Goal: Task Accomplishment & Management: Manage account settings

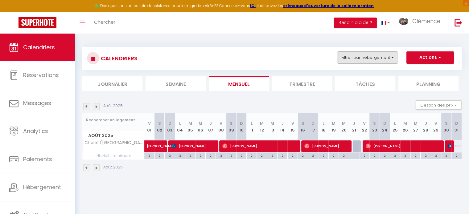
click at [357, 60] on button "Filtrer par hébergement" at bounding box center [367, 58] width 59 height 12
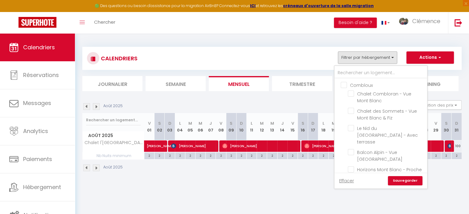
click at [339, 184] on div "Effacer Sauvegarder" at bounding box center [381, 181] width 93 height 16
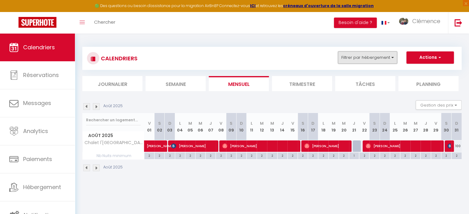
click at [362, 59] on button "Filtrer par hébergement" at bounding box center [367, 58] width 59 height 12
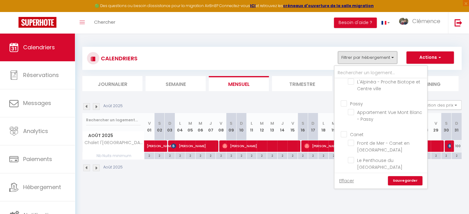
scroll to position [216, 0]
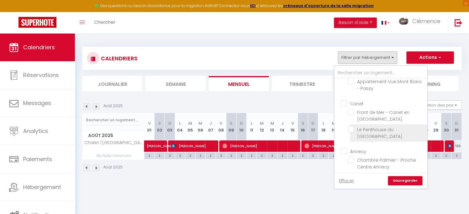
click at [352, 127] on input "Le Penthouse du [GEOGRAPHIC_DATA]" at bounding box center [386, 130] width 77 height 6
checkbox input "true"
checkbox input "false"
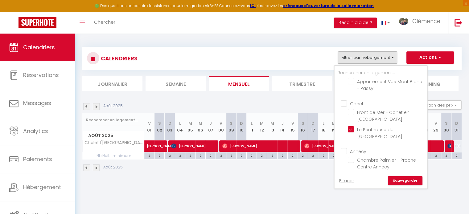
checkbox input "false"
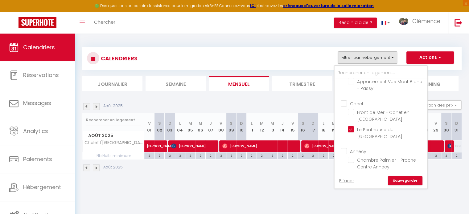
checkbox input "false"
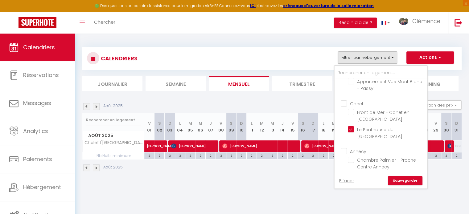
checkbox input "false"
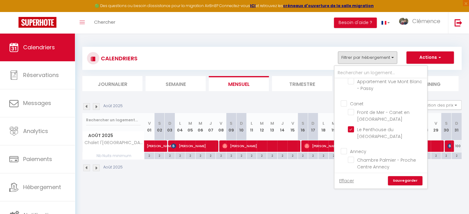
checkbox input "false"
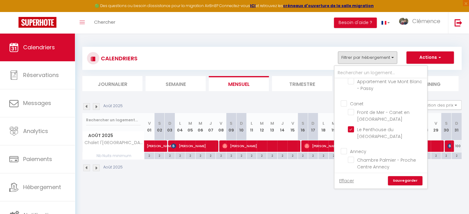
checkbox input "false"
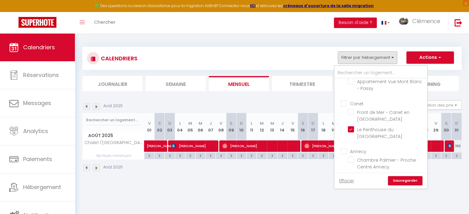
checkbox input "false"
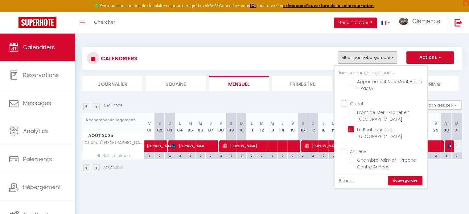
checkbox input "false"
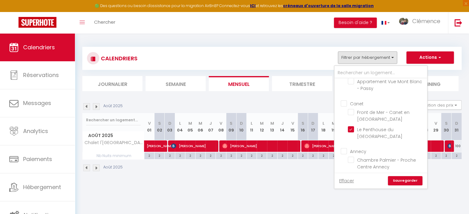
checkbox input "false"
click at [410, 181] on link "Sauvegarder" at bounding box center [405, 180] width 35 height 9
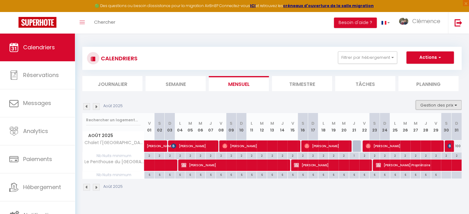
click at [446, 105] on button "Gestion des prix" at bounding box center [439, 105] width 46 height 9
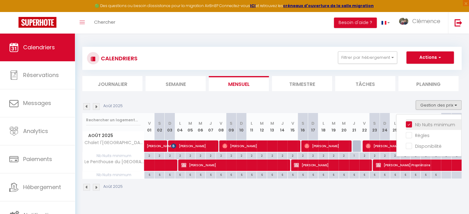
click at [411, 122] on input "Nb Nuits minimum" at bounding box center [434, 124] width 56 height 6
checkbox input "false"
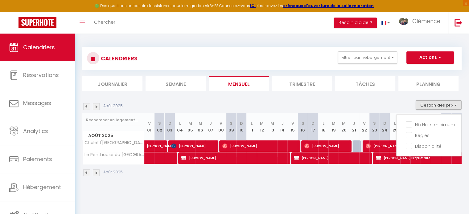
click at [350, 182] on div "Août 2025" at bounding box center [272, 174] width 380 height 18
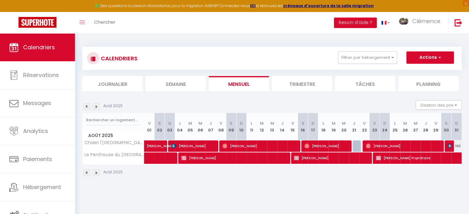
click at [98, 107] on img at bounding box center [96, 106] width 7 height 7
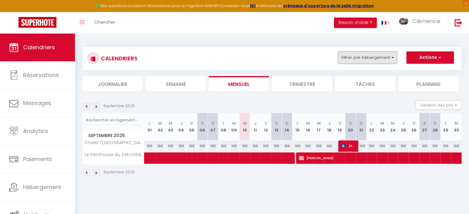
click at [389, 53] on button "Filtrer par hébergement" at bounding box center [367, 58] width 59 height 12
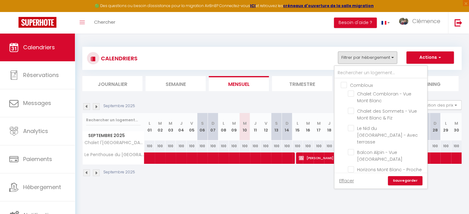
click at [351, 180] on link "Effacer" at bounding box center [346, 181] width 15 height 7
checkbox input "false"
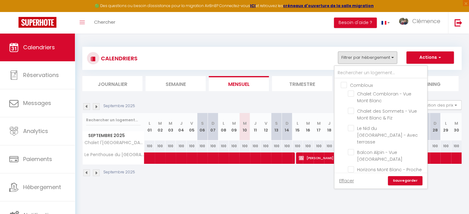
checkbox input "false"
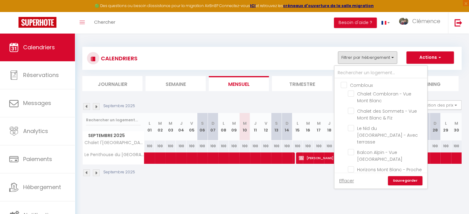
checkbox input "false"
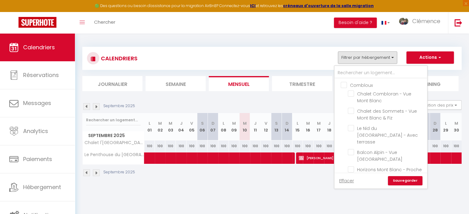
checkbox input "false"
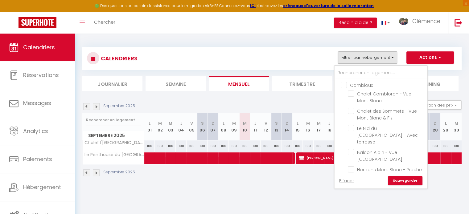
checkbox input "false"
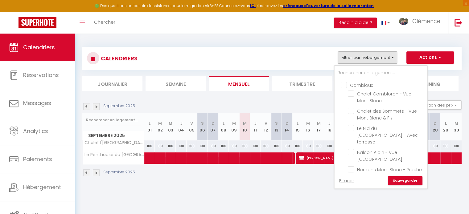
checkbox input "false"
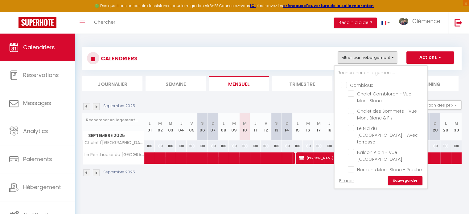
checkbox input "false"
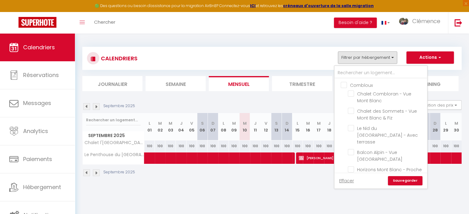
checkbox input "false"
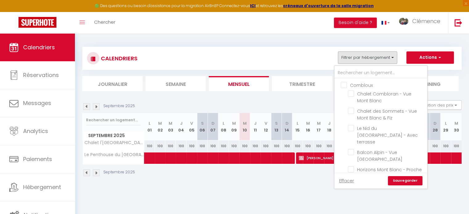
checkbox input "false"
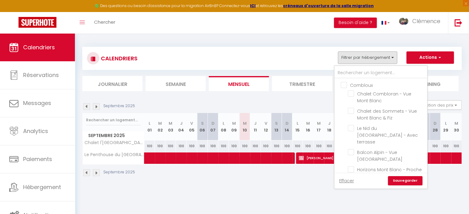
checkbox input "false"
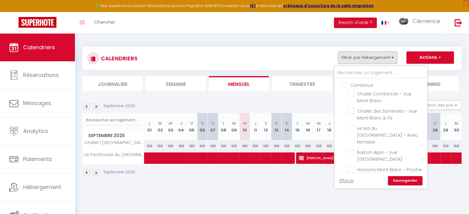
checkbox input "false"
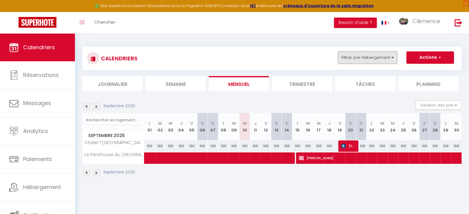
click at [362, 58] on button "Filtrer par hébergement" at bounding box center [367, 58] width 59 height 12
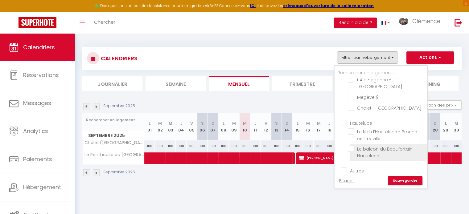
scroll to position [671, 0]
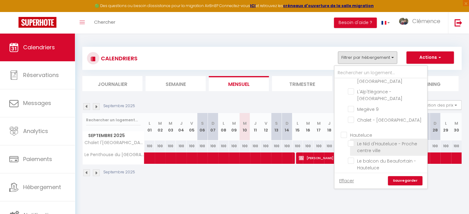
click at [353, 141] on input "Le Nid d'Hauteluce - Proche centre ville" at bounding box center [386, 144] width 77 height 6
checkbox input "true"
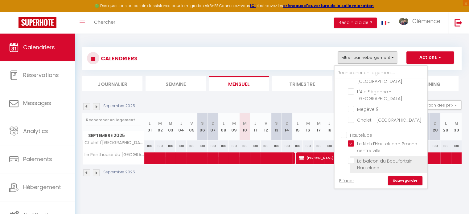
checkbox input "false"
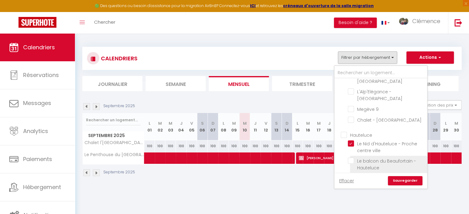
checkbox input "false"
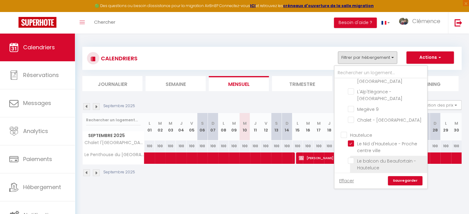
checkbox input "false"
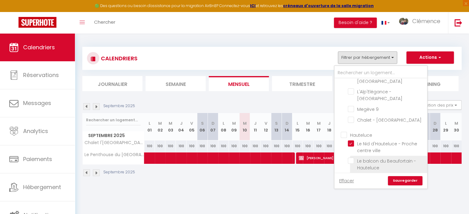
checkbox input "false"
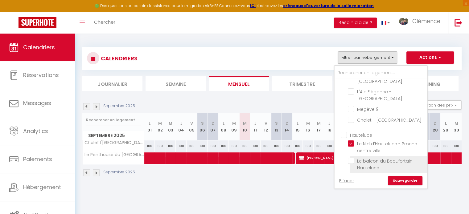
checkbox input "false"
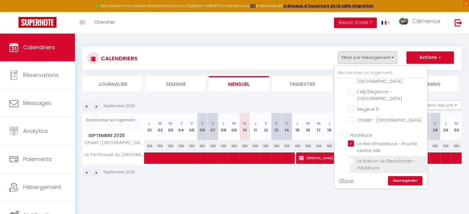
checkbox input "false"
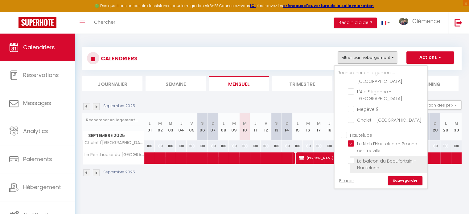
checkbox input "false"
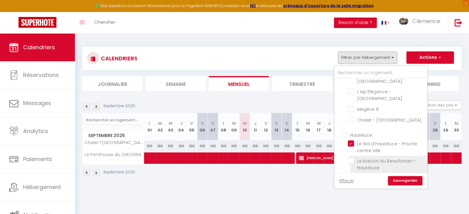
checkbox input "false"
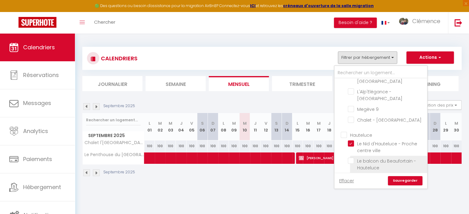
checkbox input "false"
click at [395, 181] on link "Sauvegarder" at bounding box center [405, 180] width 35 height 9
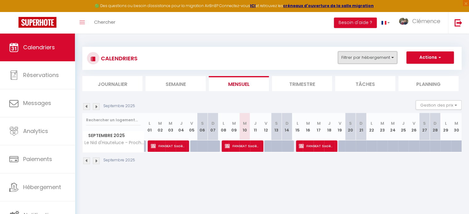
click at [359, 56] on button "Filtrer par hébergement" at bounding box center [367, 58] width 59 height 12
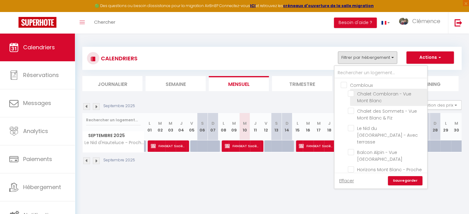
click at [353, 92] on input "Chalet Combloran - Vue Mont Blanc" at bounding box center [386, 94] width 77 height 6
checkbox input "true"
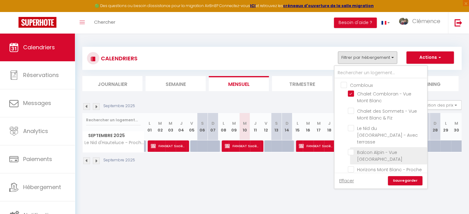
checkbox input "false"
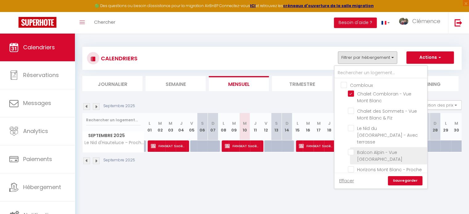
checkbox input "false"
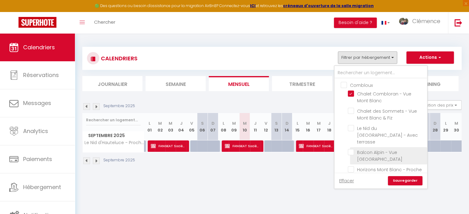
checkbox input "false"
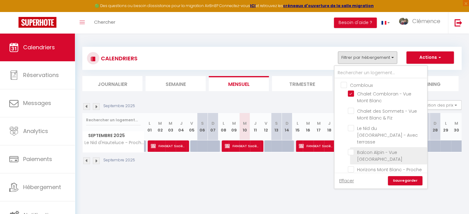
checkbox input "false"
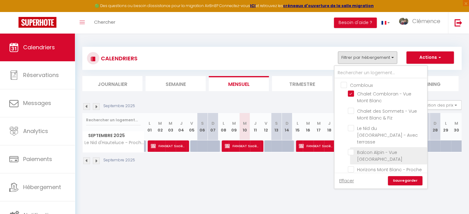
checkbox input "false"
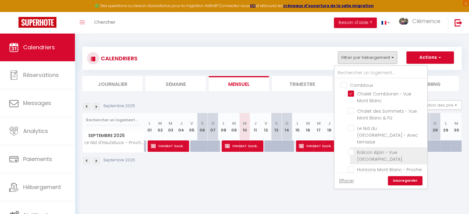
checkbox input "false"
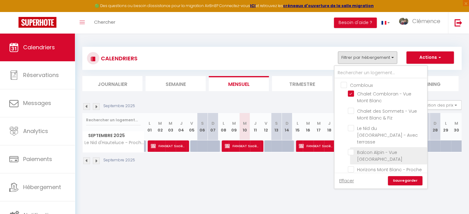
checkbox input "false"
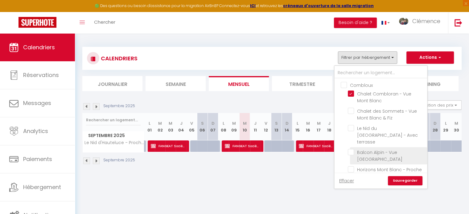
checkbox input "false"
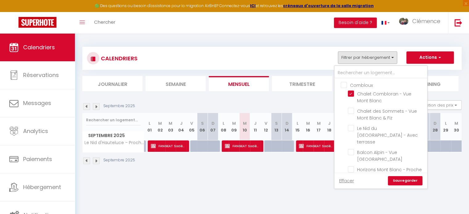
click at [402, 178] on link "Sauvegarder" at bounding box center [405, 180] width 35 height 9
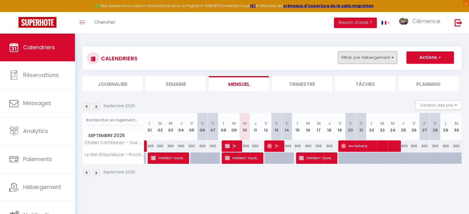
click at [360, 56] on button "Filtrer par hébergement" at bounding box center [367, 58] width 59 height 12
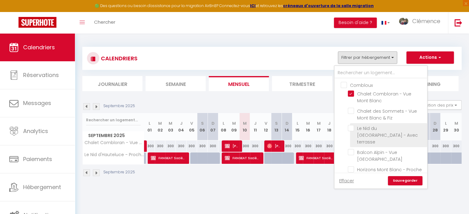
click at [354, 127] on input "Le Nid du [GEOGRAPHIC_DATA] - Avec terrasse" at bounding box center [386, 128] width 77 height 6
checkbox input "true"
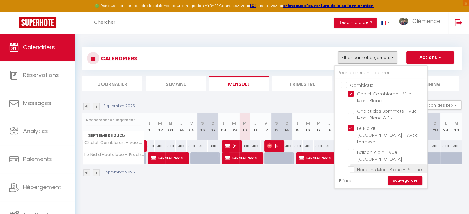
checkbox input "false"
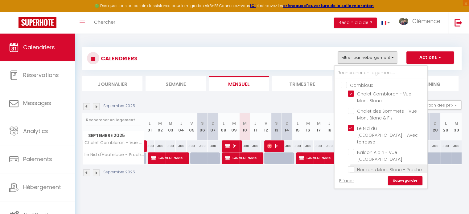
checkbox input "false"
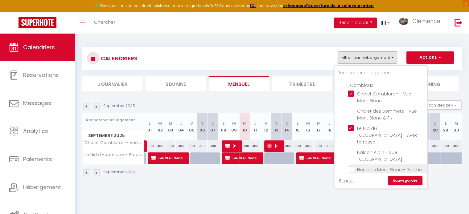
checkbox input "false"
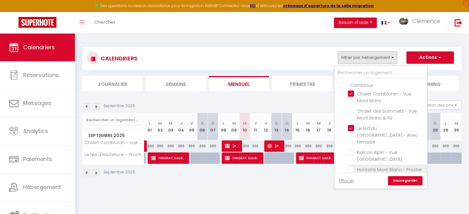
checkbox input "false"
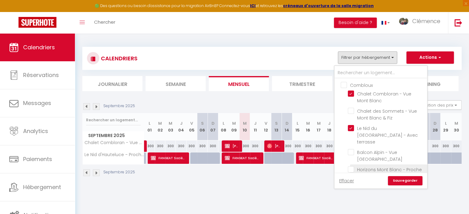
checkbox input "false"
click at [412, 180] on link "Sauvegarder" at bounding box center [405, 180] width 35 height 9
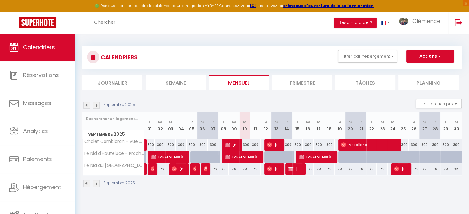
scroll to position [0, 0]
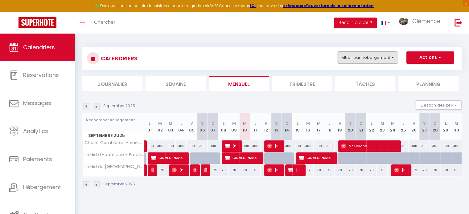
click at [363, 58] on button "Filtrer par hébergement" at bounding box center [367, 58] width 59 height 12
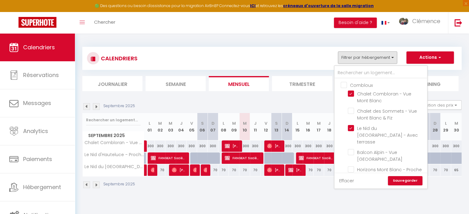
click at [348, 181] on link "Effacer" at bounding box center [346, 181] width 15 height 7
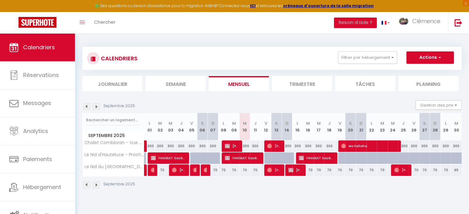
click at [96, 107] on img at bounding box center [96, 106] width 7 height 7
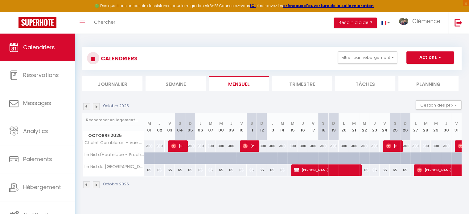
click at [86, 108] on img at bounding box center [86, 106] width 7 height 7
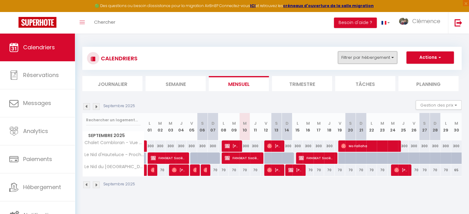
click at [348, 61] on button "Filtrer par hébergement" at bounding box center [367, 58] width 59 height 12
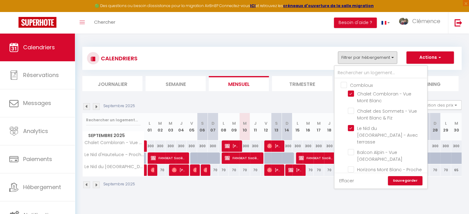
click at [349, 181] on link "Effacer" at bounding box center [346, 181] width 15 height 7
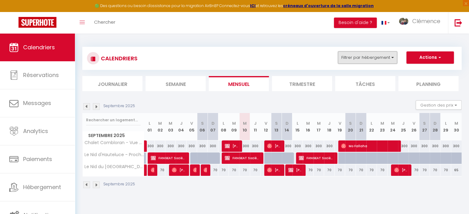
click at [366, 54] on button "Filtrer par hébergement" at bounding box center [367, 58] width 59 height 12
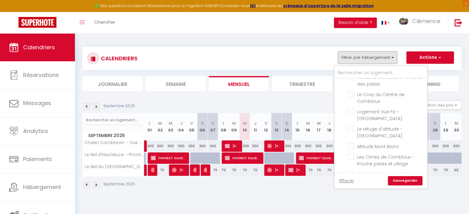
scroll to position [123, 0]
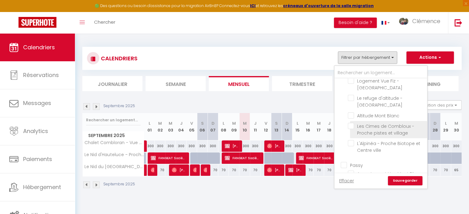
click at [353, 123] on input "Les Cimes de Combloux - Proche pistes et village" at bounding box center [386, 126] width 77 height 6
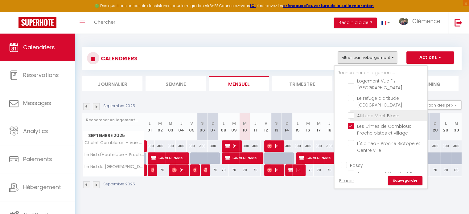
click at [351, 112] on input "Altitude Mont Blanc" at bounding box center [386, 115] width 77 height 6
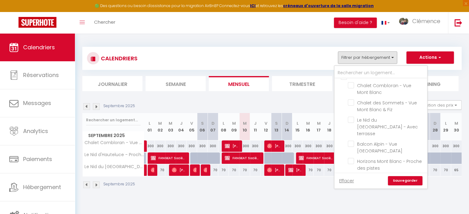
scroll to position [0, 0]
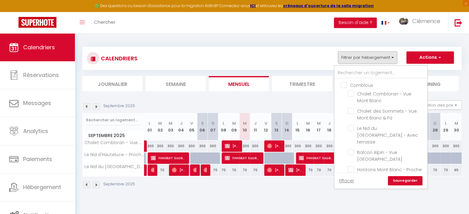
click at [403, 181] on link "Sauvegarder" at bounding box center [405, 180] width 35 height 9
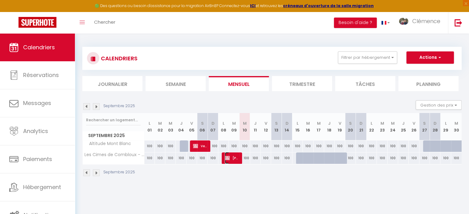
click at [232, 160] on span "Dimitris Mygiakis" at bounding box center [232, 158] width 14 height 12
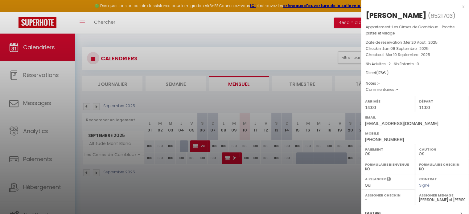
click at [251, 180] on div at bounding box center [234, 107] width 469 height 214
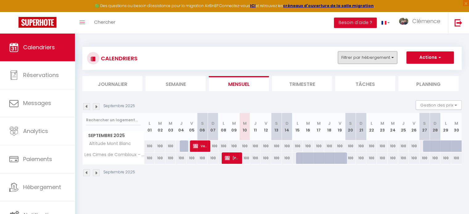
click at [364, 60] on button "Filtrer par hébergement" at bounding box center [367, 58] width 59 height 12
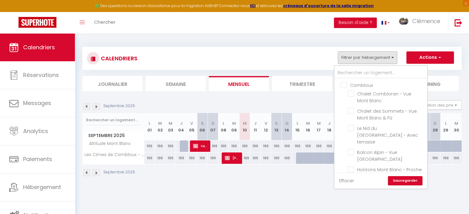
click at [350, 181] on link "Effacer" at bounding box center [346, 181] width 15 height 7
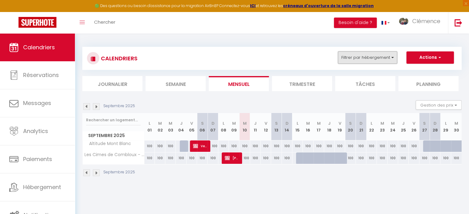
click at [385, 61] on button "Filtrer par hébergement" at bounding box center [367, 58] width 59 height 12
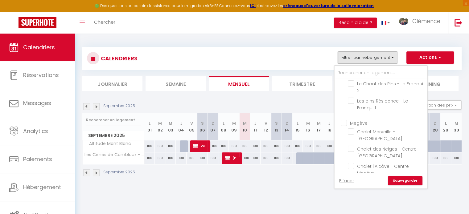
scroll to position [401, 0]
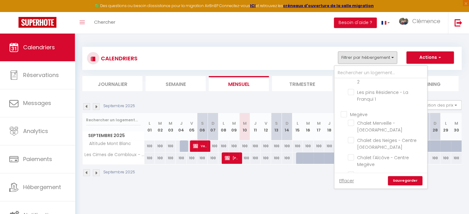
click at [345, 111] on input "Megève" at bounding box center [387, 114] width 93 height 6
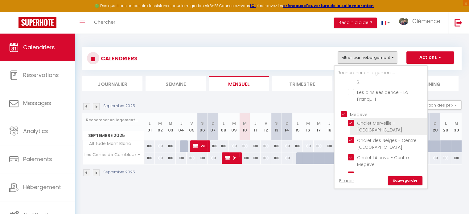
click at [353, 120] on input "Chalet Merveille - [GEOGRAPHIC_DATA]" at bounding box center [386, 123] width 77 height 6
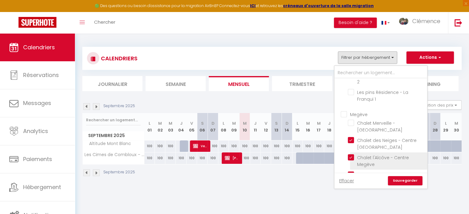
click at [352, 137] on input "Chalet des Neiges - Centre [GEOGRAPHIC_DATA]" at bounding box center [386, 140] width 77 height 6
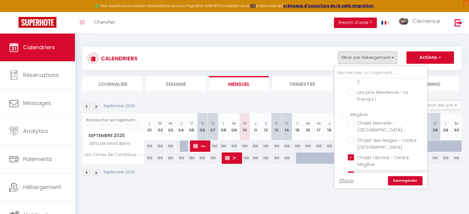
click at [353, 155] on input "Chalet l'Alcôve - Centre Megève" at bounding box center [386, 158] width 77 height 6
click at [351, 172] on input "Chalet Boréal - Centre [GEOGRAPHIC_DATA]" at bounding box center [386, 175] width 77 height 6
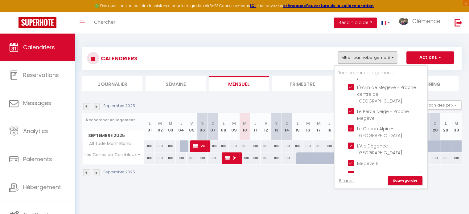
scroll to position [617, 0]
click at [354, 160] on input "Megève 9" at bounding box center [386, 163] width 77 height 6
click at [352, 171] on input "Chalet - [GEOGRAPHIC_DATA]" at bounding box center [386, 174] width 77 height 6
click at [353, 143] on input "L'Alp'Elégance - [GEOGRAPHIC_DATA]" at bounding box center [386, 146] width 77 height 6
click at [411, 181] on link "Sauvegarder" at bounding box center [405, 180] width 35 height 9
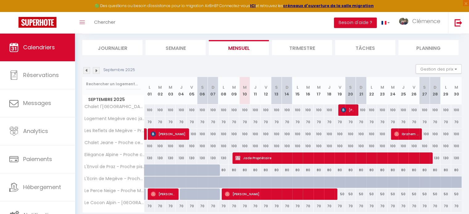
scroll to position [0, 0]
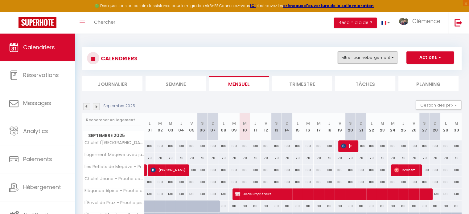
click at [383, 56] on button "Filtrer par hébergement" at bounding box center [367, 58] width 59 height 12
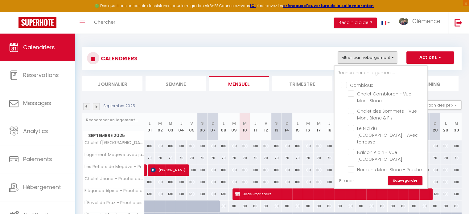
click at [347, 182] on link "Effacer" at bounding box center [346, 181] width 15 height 7
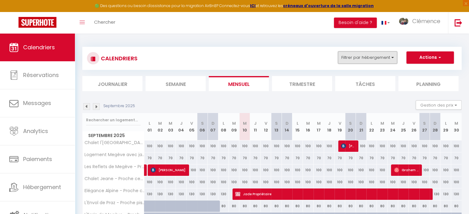
click at [375, 58] on button "Filtrer par hébergement" at bounding box center [367, 58] width 59 height 12
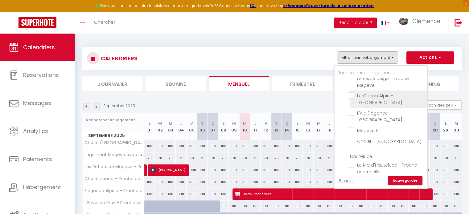
scroll to position [702, 0]
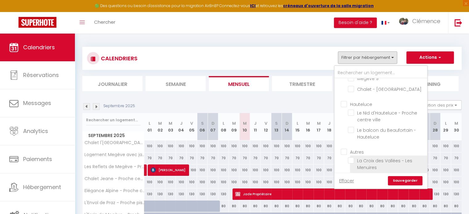
click at [356, 158] on input "La Croix des Vallées - Les Menuires" at bounding box center [386, 161] width 77 height 6
click at [413, 181] on link "Sauvegarder" at bounding box center [405, 180] width 35 height 9
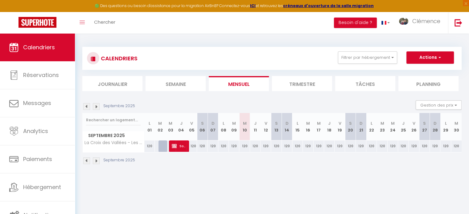
click at [86, 106] on img at bounding box center [86, 106] width 7 height 7
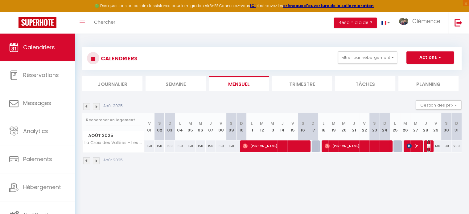
click at [430, 148] on img at bounding box center [429, 146] width 5 height 5
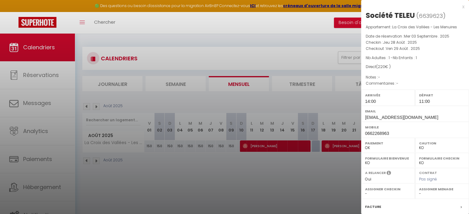
click at [338, 192] on div at bounding box center [234, 107] width 469 height 214
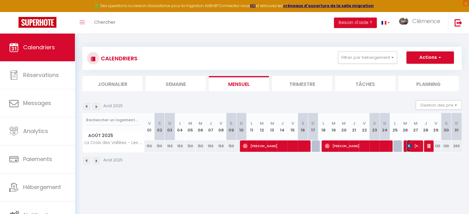
click at [418, 147] on span "Hervé DESTOUESSE" at bounding box center [414, 146] width 14 height 12
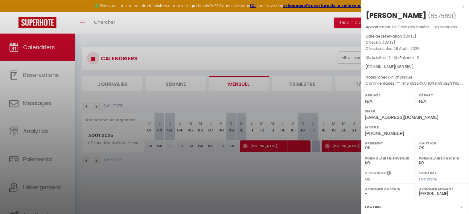
click at [326, 187] on div at bounding box center [234, 107] width 469 height 214
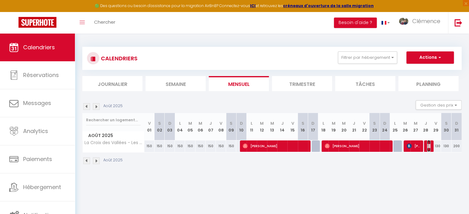
click at [430, 145] on img at bounding box center [429, 146] width 5 height 5
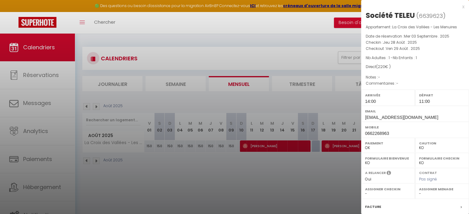
click at [315, 185] on div at bounding box center [234, 107] width 469 height 214
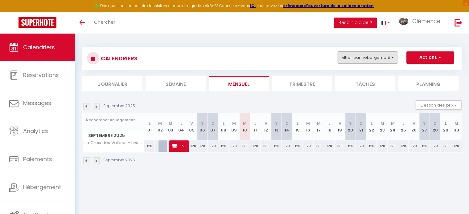
click at [362, 60] on button "Filtrer par hébergement" at bounding box center [367, 58] width 59 height 12
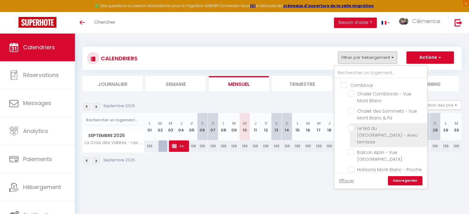
click at [351, 127] on input "Le Nid du [GEOGRAPHIC_DATA] - Avec terrasse" at bounding box center [386, 128] width 77 height 6
checkbox input "true"
checkbox input "false"
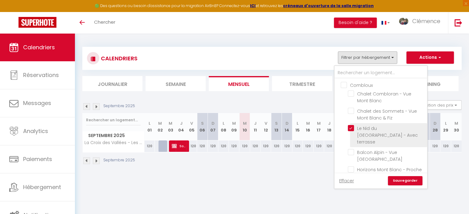
checkbox input "false"
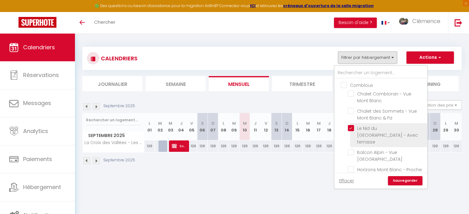
checkbox input "false"
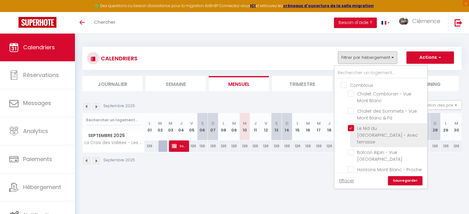
checkbox input "false"
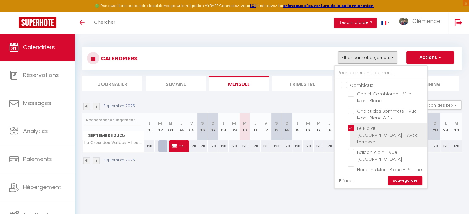
checkbox input "false"
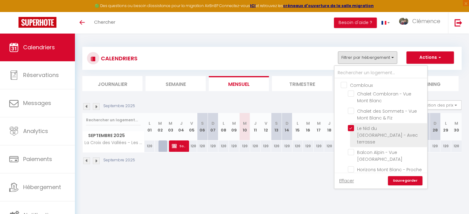
checkbox input "false"
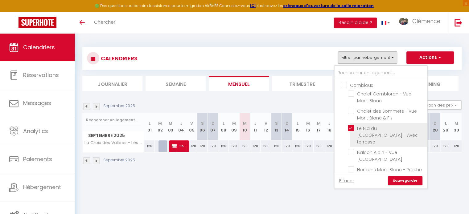
checkbox input "false"
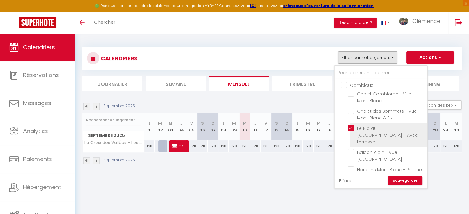
checkbox input "false"
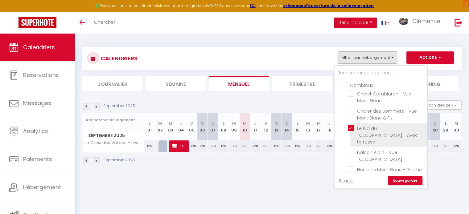
checkbox input "true"
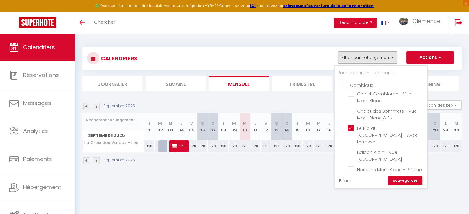
click at [414, 180] on link "Sauvegarder" at bounding box center [405, 180] width 35 height 9
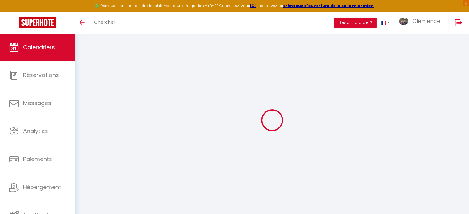
select select
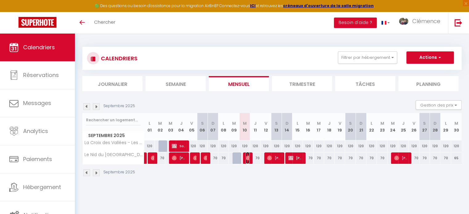
click at [247, 158] on img at bounding box center [248, 158] width 5 height 5
select select "OK"
select select "0"
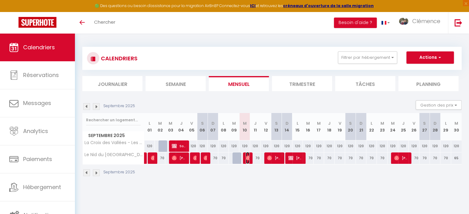
select select "1"
select select
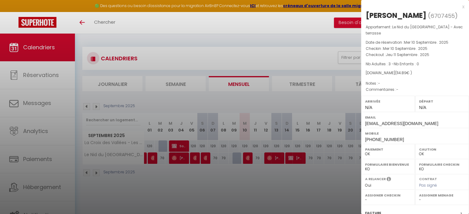
click at [423, 200] on select "- Christophe MERLE Julien CERVERA Clémence SOLANA David et Laetitia Papa SOLANA…" at bounding box center [442, 200] width 46 height 6
select select "22805"
click at [419, 197] on select "- Christophe MERLE Julien CERVERA Clémence SOLANA David et Laetitia Papa SOLANA…" at bounding box center [442, 200] width 46 height 6
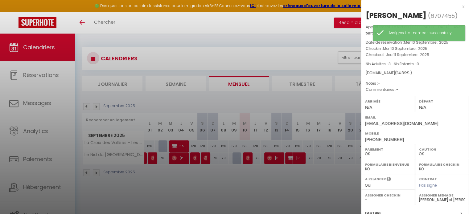
click at [318, 195] on div at bounding box center [234, 107] width 469 height 214
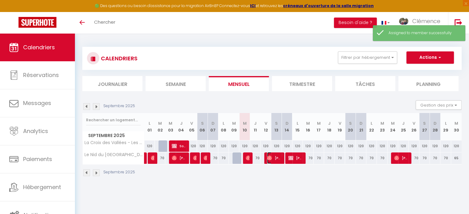
click at [272, 159] on span "Susan Santesso" at bounding box center [274, 158] width 14 height 12
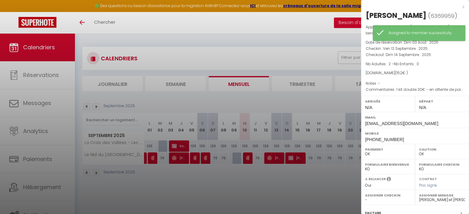
click at [278, 181] on div at bounding box center [234, 107] width 469 height 214
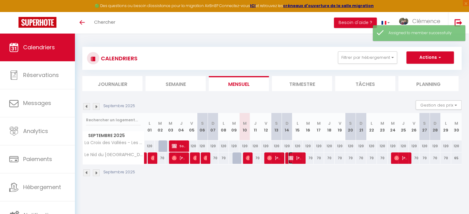
click at [296, 158] on span "Ivan Propriétaire" at bounding box center [295, 158] width 14 height 12
select select "KO"
select select
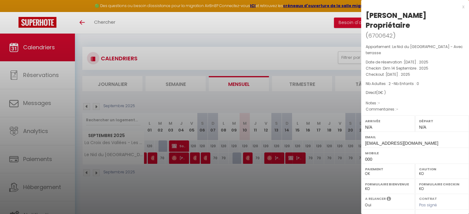
click at [309, 189] on div at bounding box center [234, 107] width 469 height 214
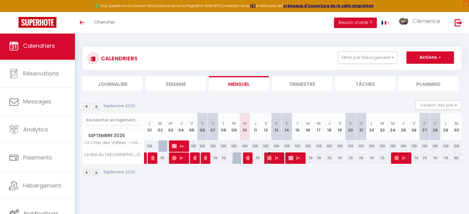
click at [273, 155] on span "Susan Santesso" at bounding box center [274, 158] width 14 height 12
select select "OK"
select select "22805"
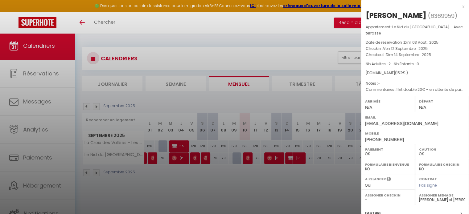
click at [267, 193] on div at bounding box center [234, 107] width 469 height 214
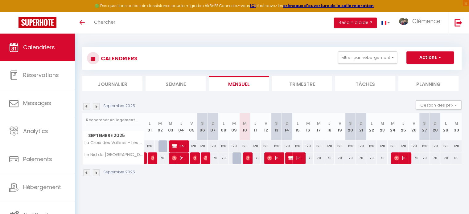
click at [97, 106] on img at bounding box center [96, 106] width 7 height 7
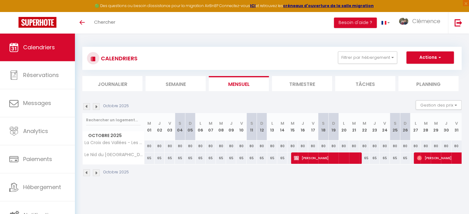
click at [96, 106] on img at bounding box center [96, 106] width 7 height 7
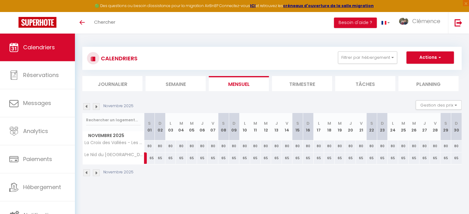
click at [96, 106] on img at bounding box center [96, 106] width 7 height 7
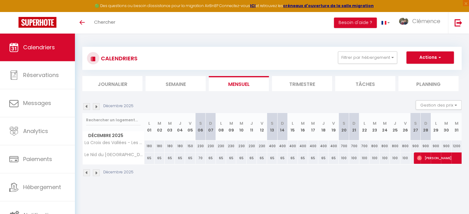
click at [96, 106] on img at bounding box center [96, 106] width 7 height 7
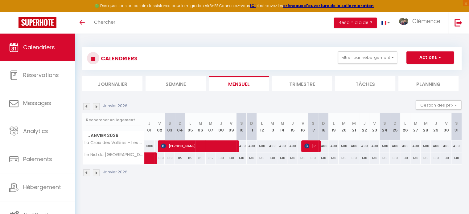
click at [96, 106] on img at bounding box center [96, 106] width 7 height 7
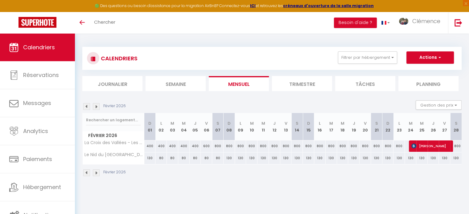
click at [85, 107] on img at bounding box center [86, 106] width 7 height 7
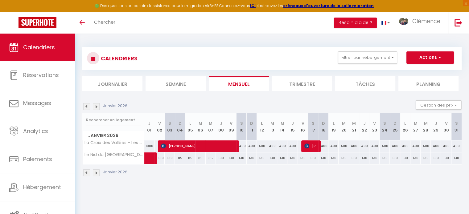
click at [85, 107] on img at bounding box center [86, 106] width 7 height 7
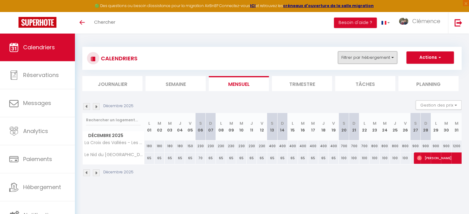
click at [353, 52] on button "Filtrer par hébergement" at bounding box center [367, 58] width 59 height 12
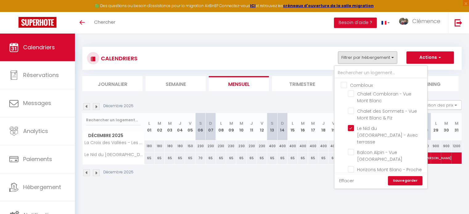
click at [347, 181] on link "Effacer" at bounding box center [346, 181] width 15 height 7
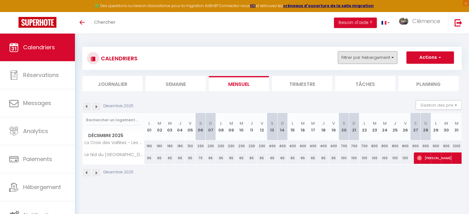
click at [371, 56] on button "Filtrer par hébergement" at bounding box center [367, 58] width 59 height 12
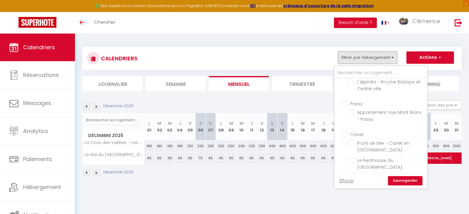
scroll to position [247, 0]
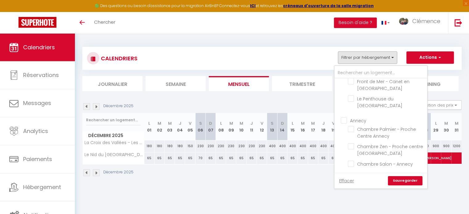
click at [342, 117] on input "Annecy" at bounding box center [387, 120] width 93 height 6
checkbox input "true"
checkbox input "false"
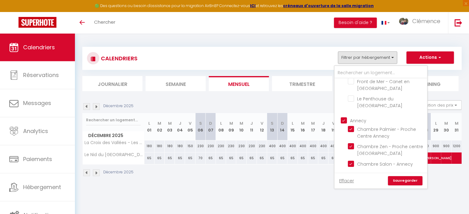
checkbox input "false"
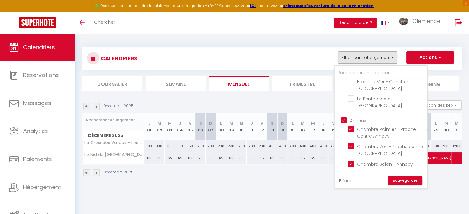
checkbox input "false"
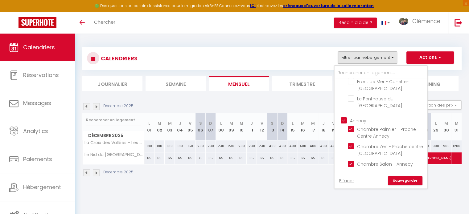
checkbox input "false"
checkbox input "true"
checkbox input "false"
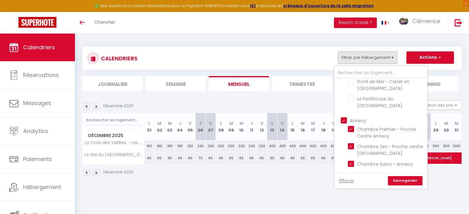
checkbox input "false"
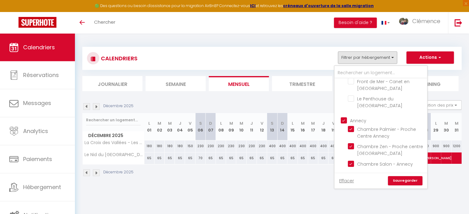
checkbox input "false"
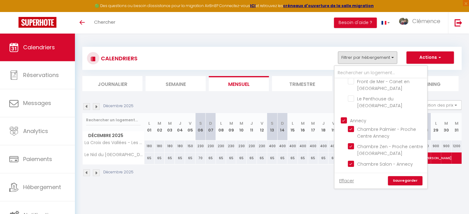
checkbox input "false"
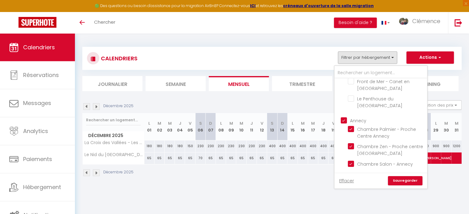
checkbox input "false"
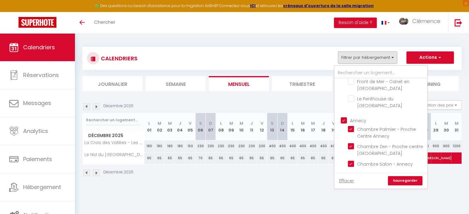
checkbox input "false"
click at [413, 182] on link "Sauvegarder" at bounding box center [405, 180] width 35 height 9
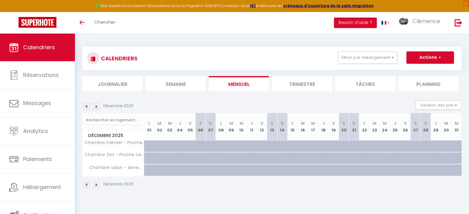
click at [86, 105] on img at bounding box center [86, 106] width 7 height 7
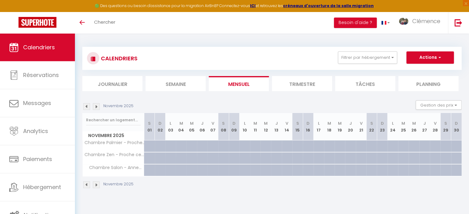
click at [86, 105] on img at bounding box center [86, 106] width 7 height 7
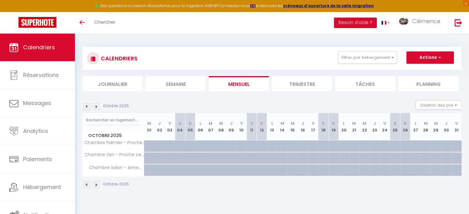
click at [86, 105] on img at bounding box center [86, 106] width 7 height 7
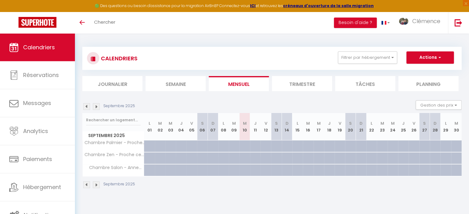
click at [86, 105] on img at bounding box center [86, 106] width 7 height 7
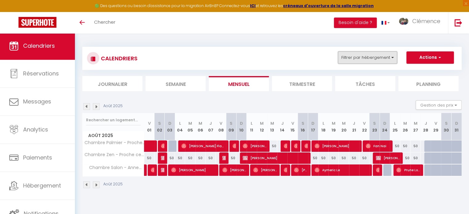
click at [362, 61] on button "Filtrer par hébergement" at bounding box center [367, 58] width 59 height 12
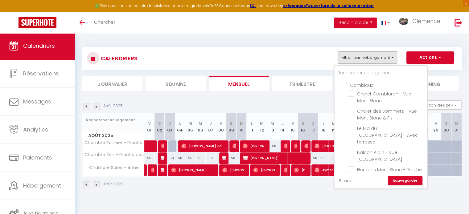
click at [347, 184] on link "Effacer" at bounding box center [346, 181] width 15 height 7
checkbox input "false"
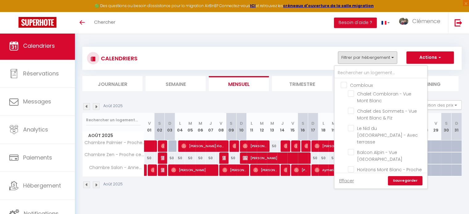
checkbox input "false"
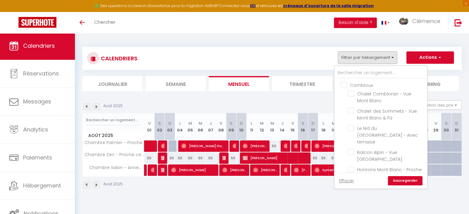
checkbox input "false"
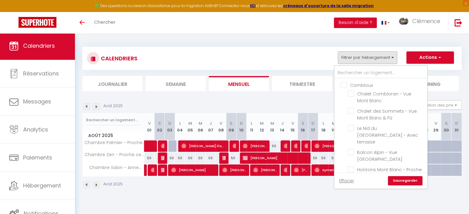
checkbox input "false"
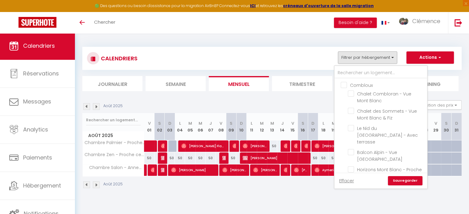
checkbox input "false"
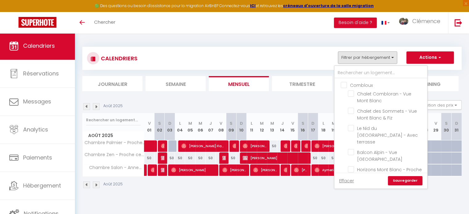
checkbox input "false"
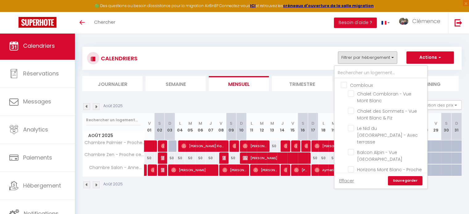
checkbox input "false"
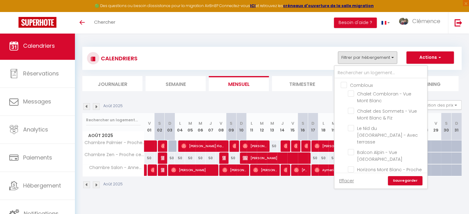
checkbox input "false"
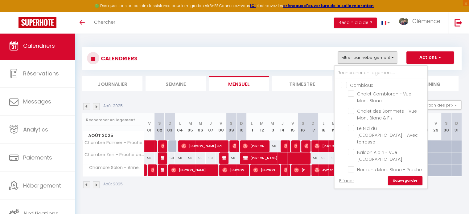
checkbox input "false"
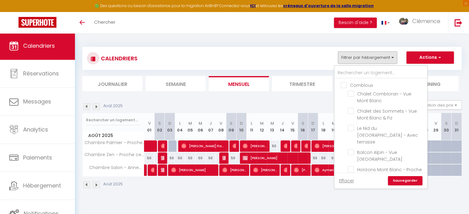
checkbox input "false"
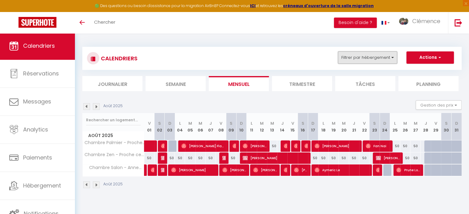
click at [365, 59] on button "Filtrer par hébergement" at bounding box center [367, 58] width 59 height 12
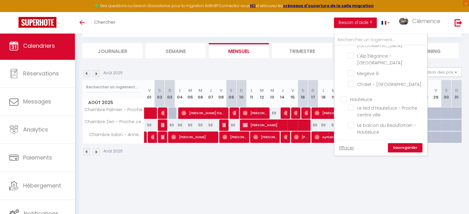
scroll to position [33, 0]
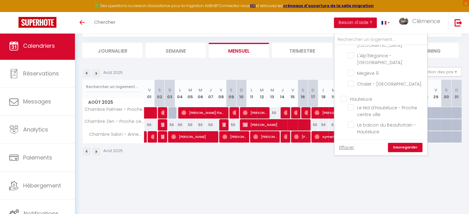
click at [263, 183] on body "🟢 Des questions ou besoin d'assistance pour la migration AirBnB? Connectez-vous…" at bounding box center [234, 107] width 469 height 214
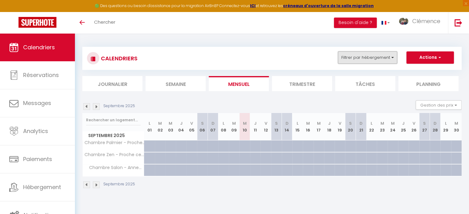
click at [368, 57] on button "Filtrer par hébergement" at bounding box center [367, 58] width 59 height 12
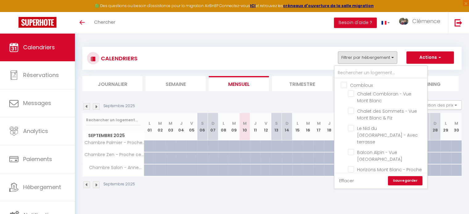
click at [349, 183] on link "Effacer" at bounding box center [346, 181] width 15 height 7
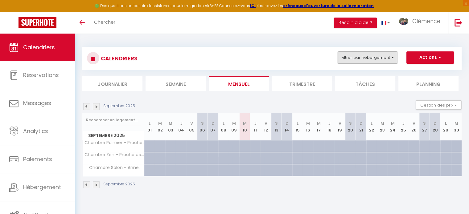
click at [378, 55] on button "Filtrer par hébergement" at bounding box center [367, 58] width 59 height 12
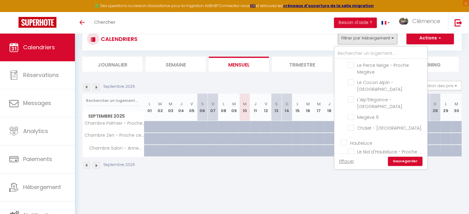
scroll to position [33, 0]
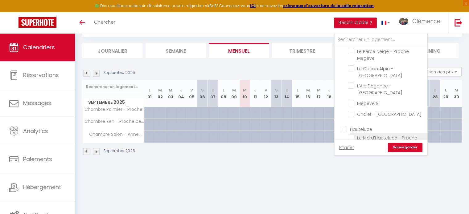
click at [353, 135] on input "Le Nid d'Hauteluce - Proche centre ville" at bounding box center [386, 138] width 77 height 6
checkbox input "true"
checkbox input "false"
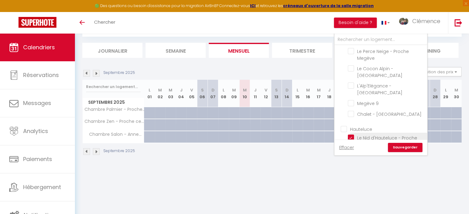
checkbox input "false"
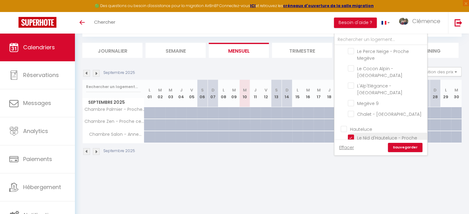
checkbox input "false"
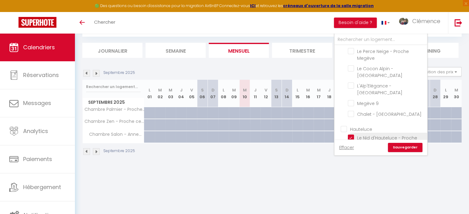
checkbox input "false"
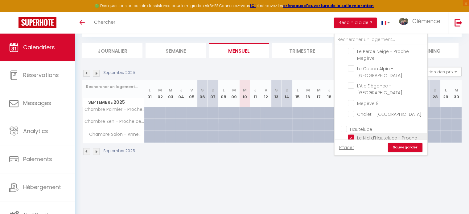
checkbox input "false"
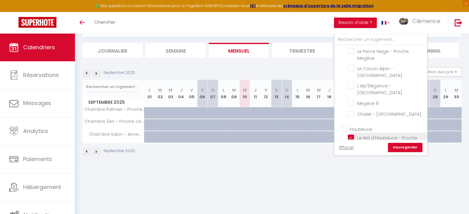
checkbox input "false"
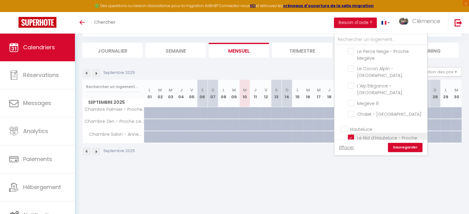
checkbox input "false"
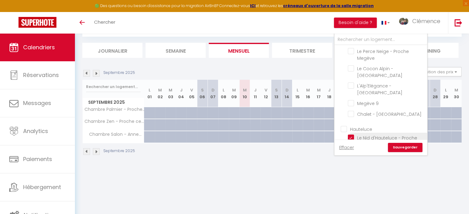
checkbox input "false"
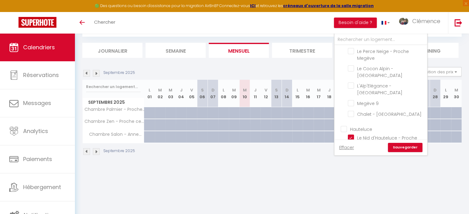
click at [403, 146] on link "Sauvegarder" at bounding box center [405, 147] width 35 height 9
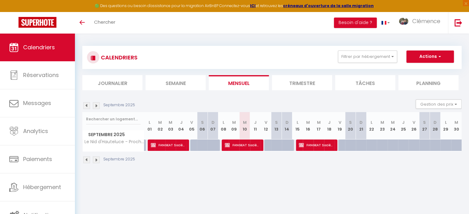
scroll to position [0, 0]
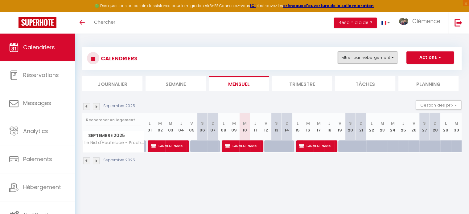
click at [346, 57] on button "Filtrer par hébergement" at bounding box center [367, 58] width 59 height 12
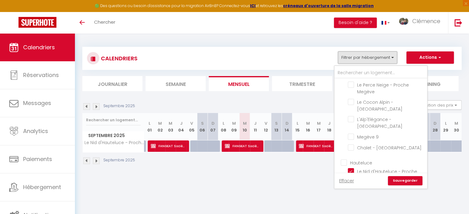
scroll to position [644, 0]
